Goal: Obtain resource: Download file/media

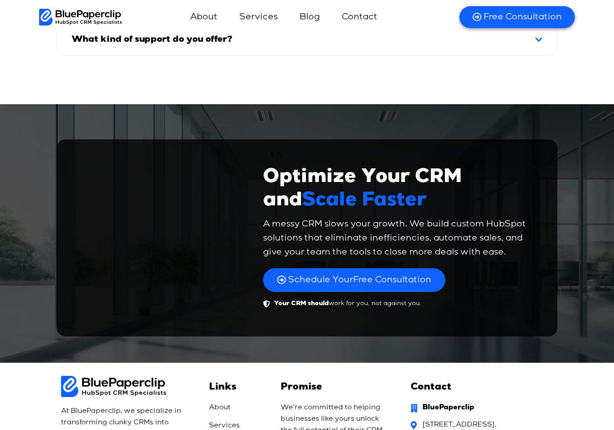
scroll to position [6072, 0]
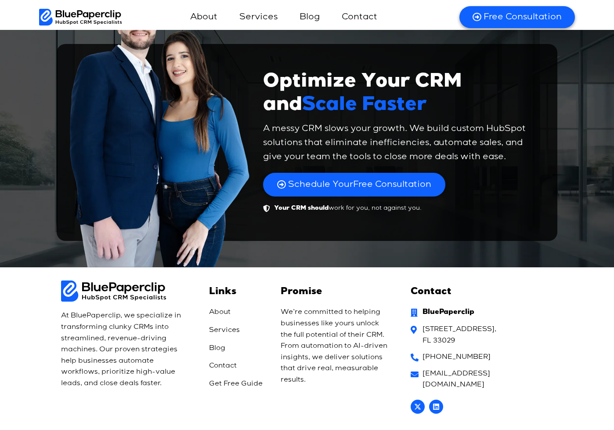
click at [224, 378] on span "Get Free Guide" at bounding box center [236, 383] width 54 height 11
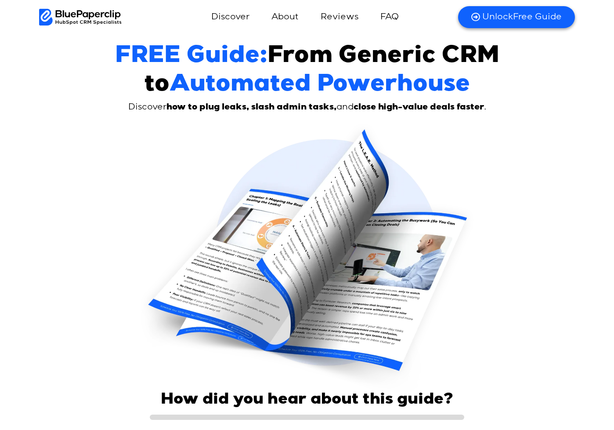
click at [347, 251] on img at bounding box center [308, 258] width 334 height 270
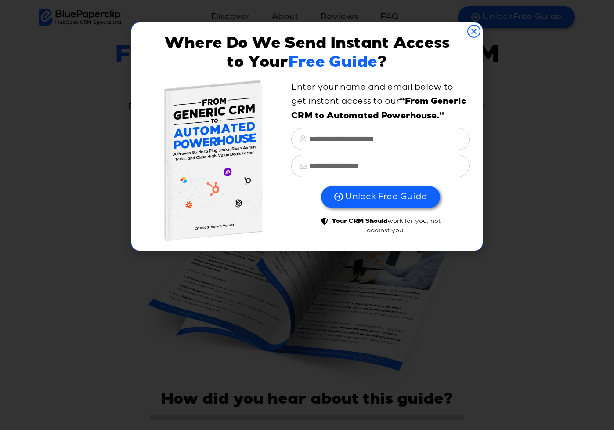
click at [473, 33] on icon "Close" at bounding box center [474, 31] width 13 height 13
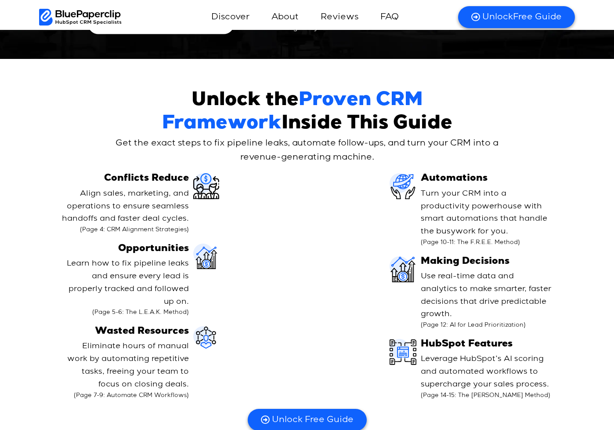
scroll to position [4174, 0]
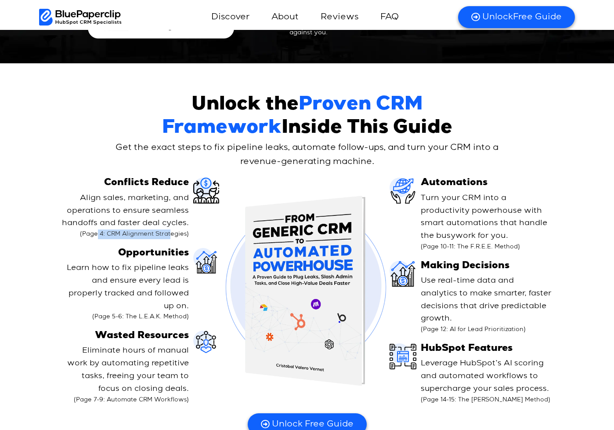
drag, startPoint x: 98, startPoint y: 224, endPoint x: 171, endPoint y: 225, distance: 73.0
click at [171, 229] on small "(Page 4: CRM Alignment Strategies)" at bounding box center [125, 234] width 128 height 10
drag, startPoint x: 431, startPoint y: 308, endPoint x: 519, endPoint y: 311, distance: 87.5
click at [519, 325] on small "(Page 12: AI for Lead Prioritization)" at bounding box center [486, 330] width 131 height 10
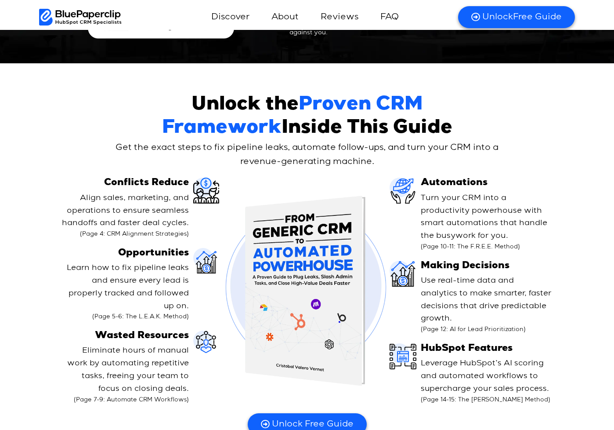
click at [541, 301] on p "Use real-time data and analytics to make smarter, faster decisions that drive p…" at bounding box center [486, 304] width 131 height 60
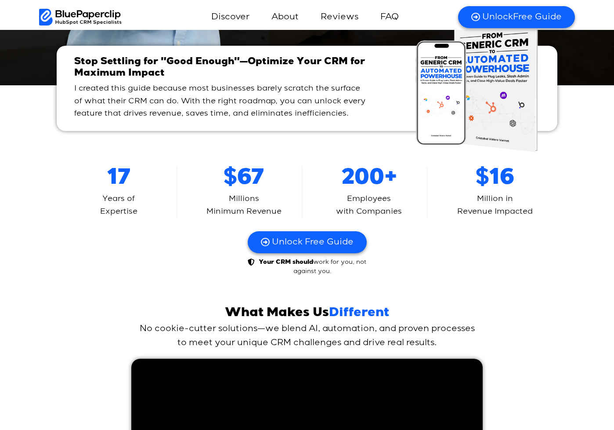
scroll to position [2683, 0]
